Goal: Task Accomplishment & Management: Complete application form

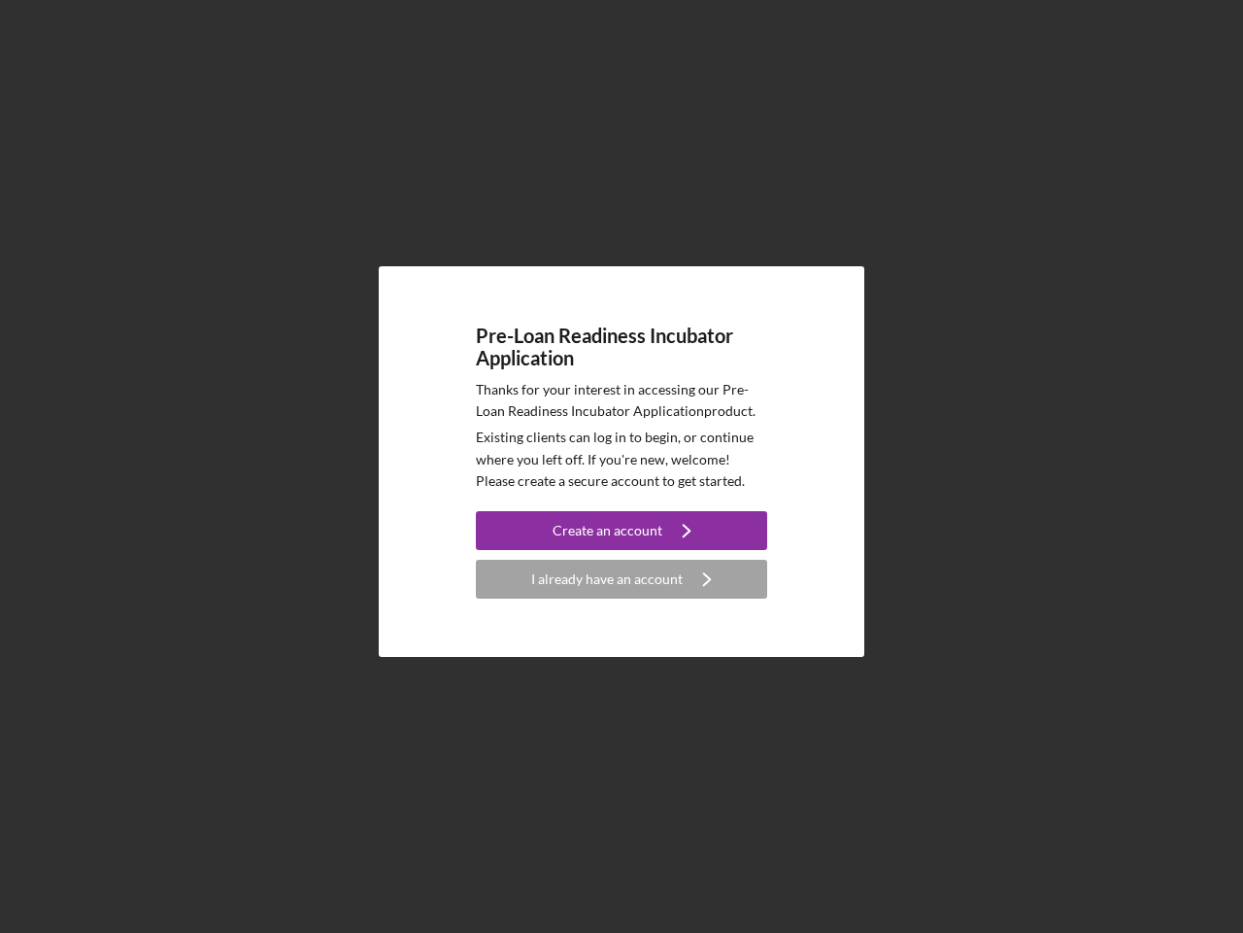
click at [622, 466] on p "Existing clients can log in to begin, or continue where you left off. If you're…" at bounding box center [621, 458] width 291 height 65
click at [622, 530] on div "Create an account" at bounding box center [608, 530] width 110 height 39
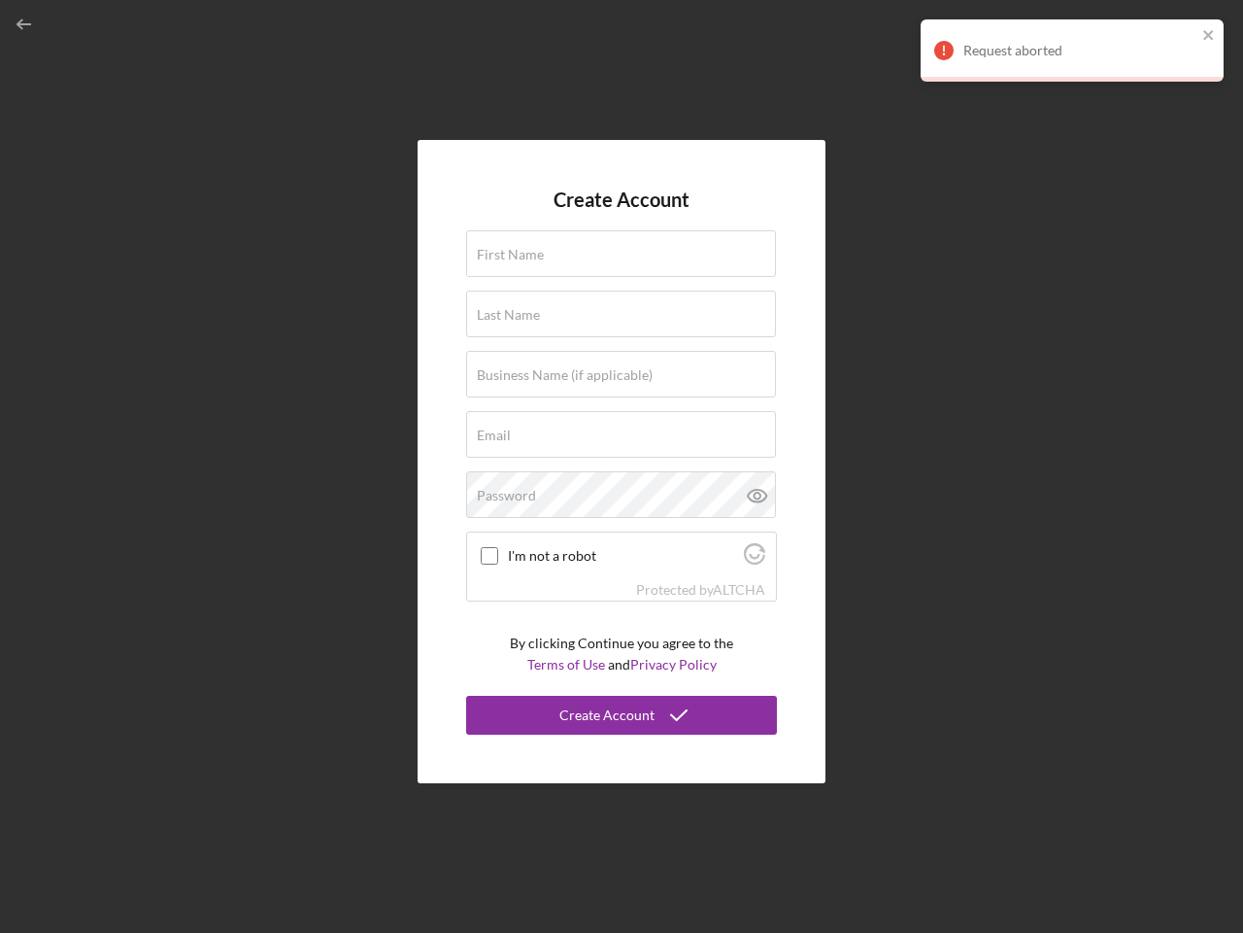
click at [622, 579] on div "Protected by [PERSON_NAME]" at bounding box center [621, 589] width 309 height 21
